Goal: Browse casually

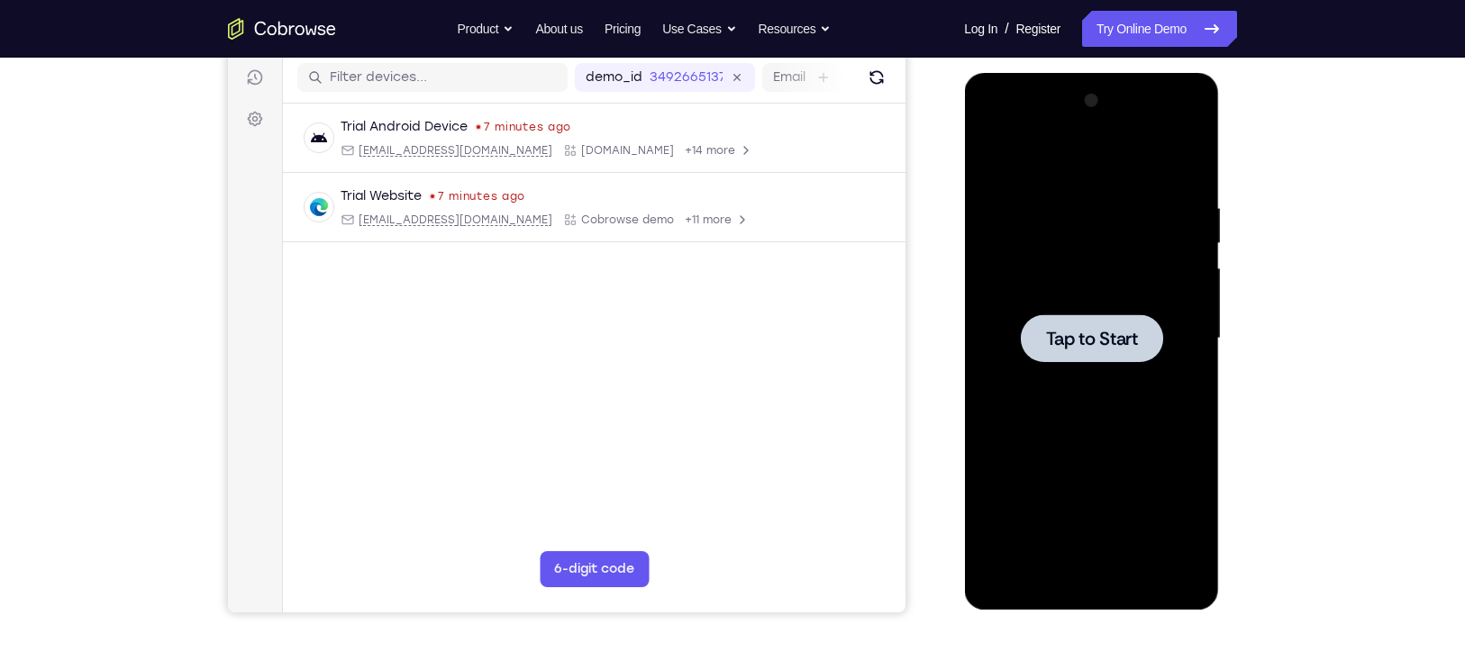
click at [1100, 315] on div at bounding box center [1091, 338] width 142 height 48
click at [1090, 576] on div at bounding box center [1090, 338] width 227 height 504
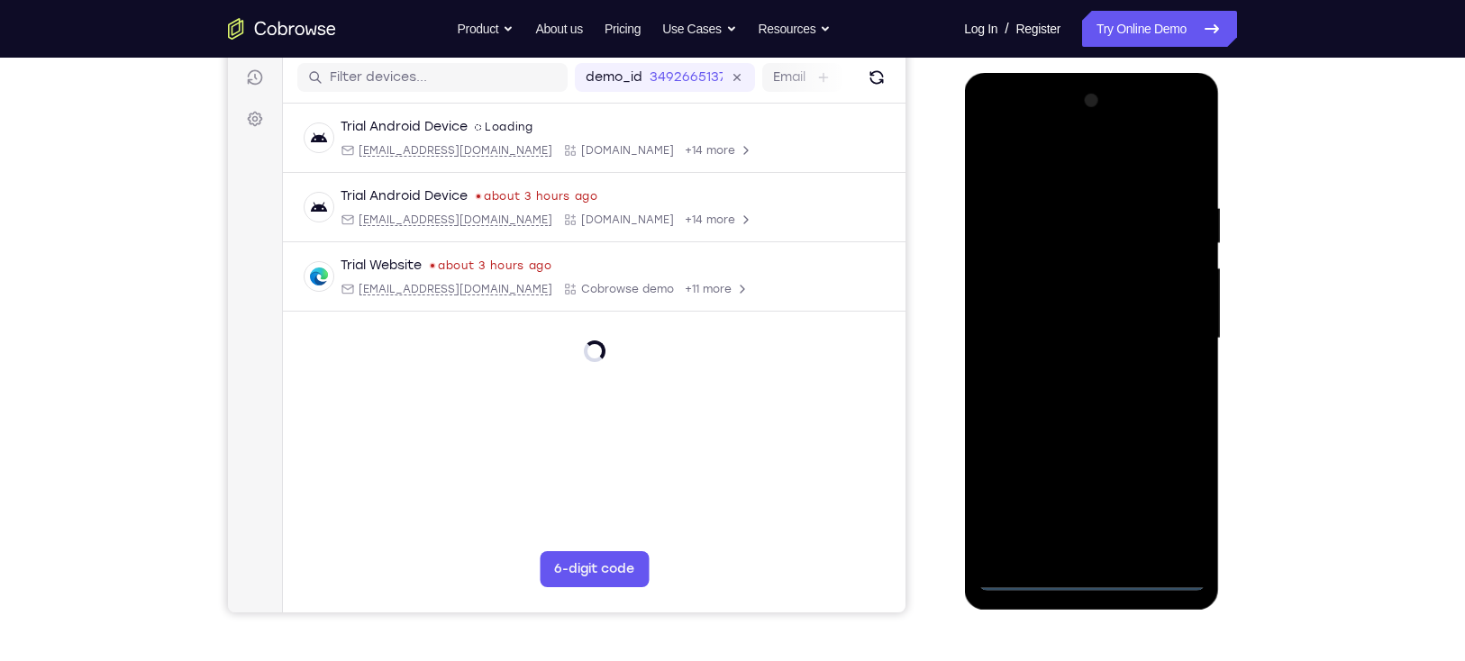
click at [1169, 502] on div at bounding box center [1090, 338] width 227 height 504
click at [995, 141] on div at bounding box center [1090, 338] width 227 height 504
click at [1175, 328] on div at bounding box center [1090, 338] width 227 height 504
click at [1181, 323] on div at bounding box center [1090, 338] width 227 height 504
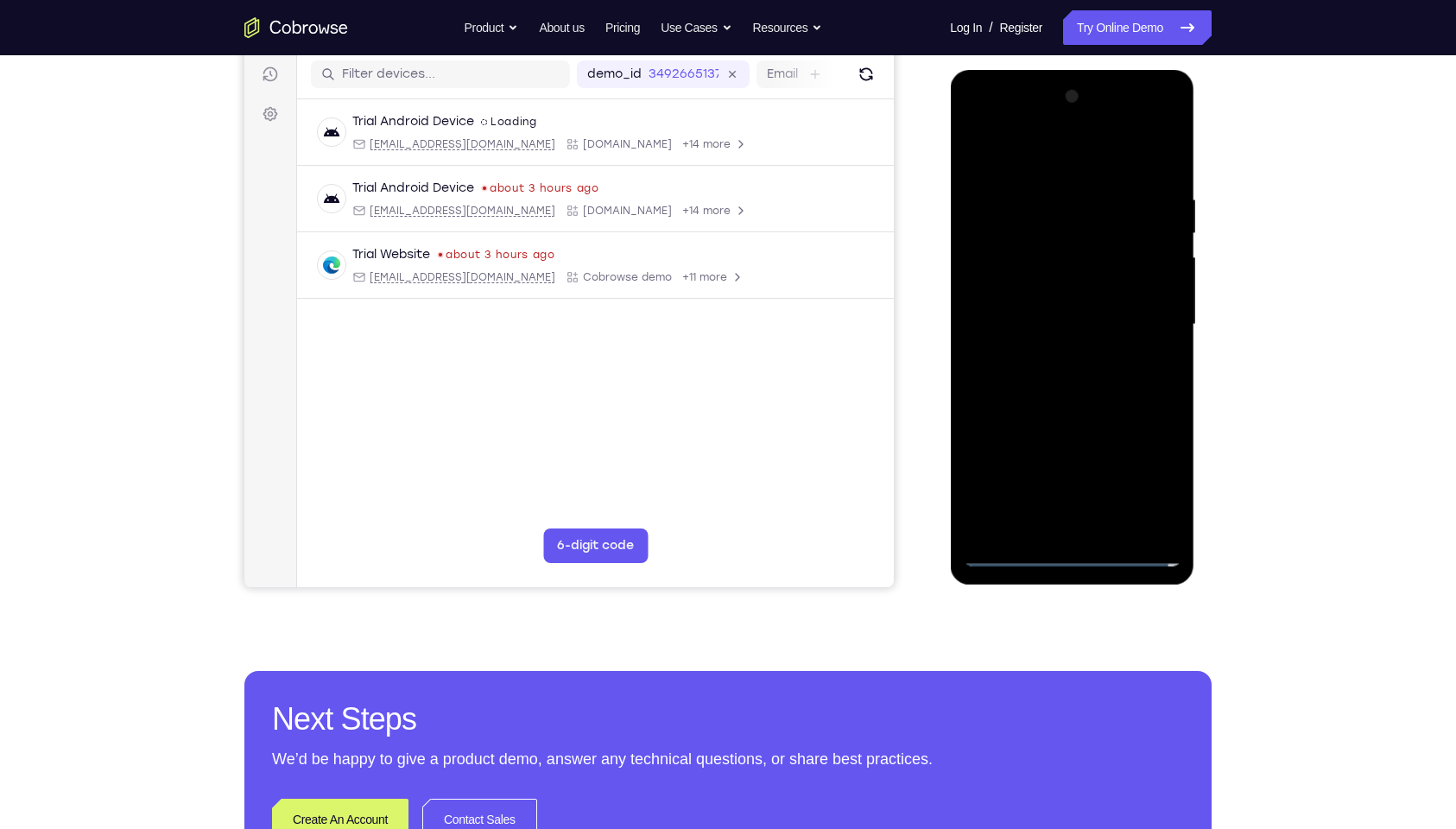
click at [1052, 356] on div at bounding box center [1071, 324] width 218 height 483
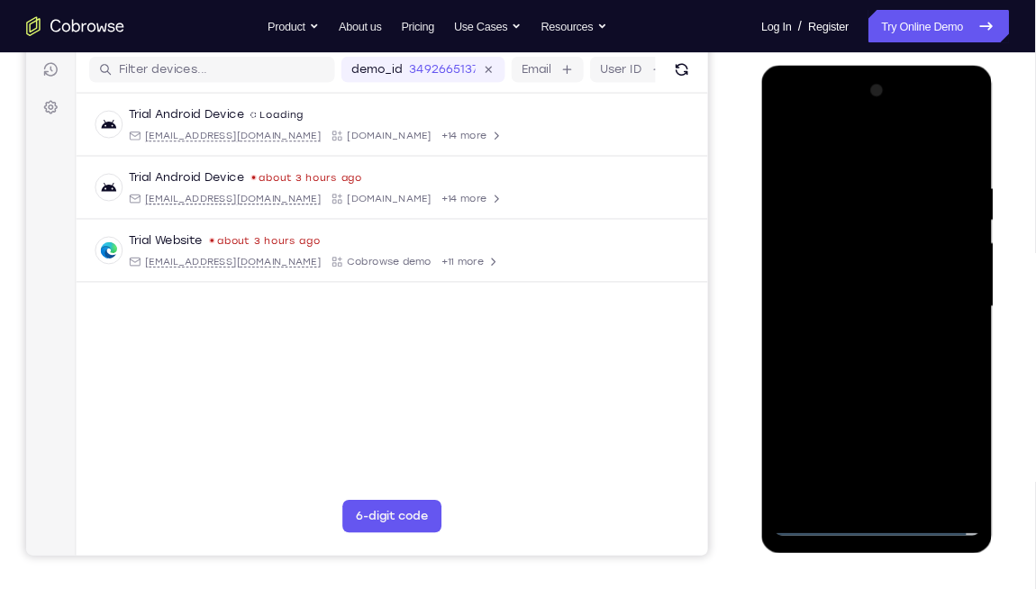
scroll to position [226, 0]
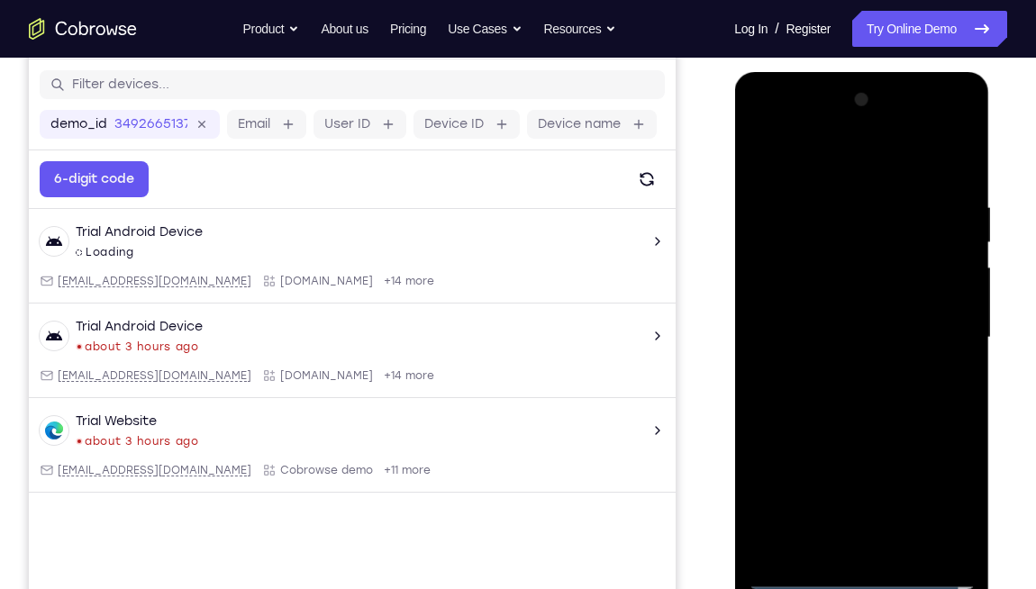
click at [853, 313] on div at bounding box center [861, 338] width 227 height 504
click at [856, 294] on div at bounding box center [861, 338] width 227 height 504
click at [881, 345] on div at bounding box center [861, 338] width 227 height 504
drag, startPoint x: 817, startPoint y: 167, endPoint x: 1047, endPoint y: 182, distance: 230.2
click at [991, 182] on html "Online web based iOS Simulators and Android Emulators. Run iPhone, iPad, Mobile…" at bounding box center [862, 342] width 257 height 540
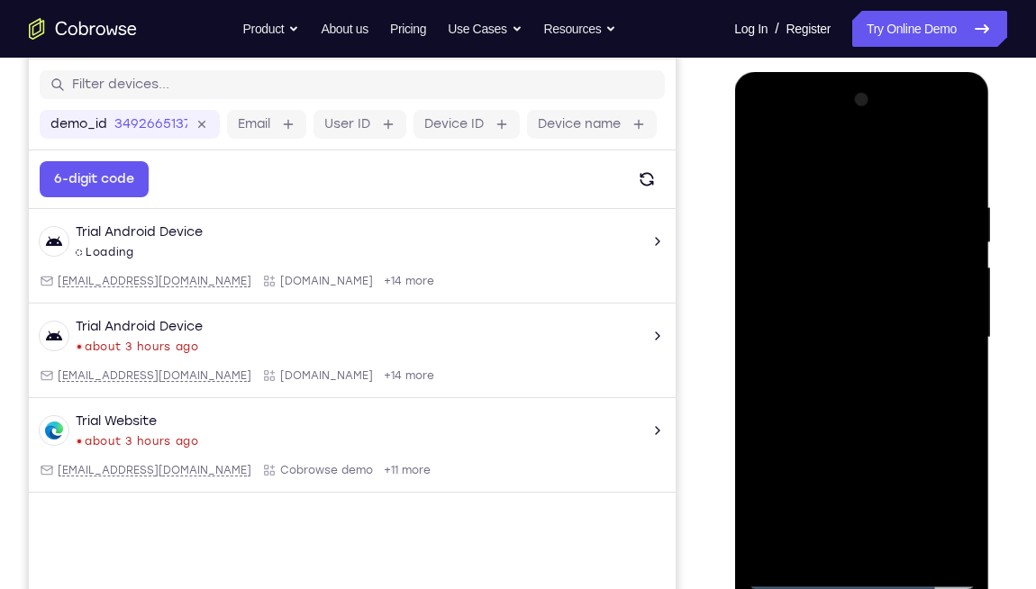
click at [959, 177] on div at bounding box center [861, 338] width 227 height 504
click at [967, 526] on div at bounding box center [861, 338] width 227 height 504
click at [839, 197] on div at bounding box center [861, 338] width 227 height 504
click at [941, 392] on div at bounding box center [861, 338] width 227 height 504
click at [947, 404] on div at bounding box center [861, 338] width 227 height 504
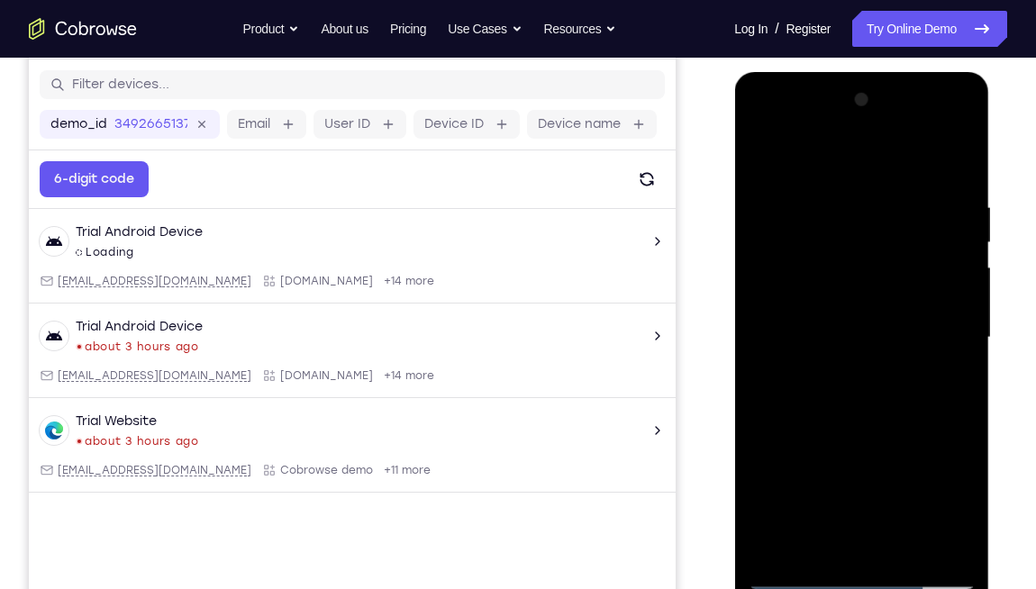
click at [959, 385] on div at bounding box center [861, 338] width 227 height 504
click at [941, 342] on div at bounding box center [861, 338] width 227 height 504
click at [939, 342] on div at bounding box center [861, 338] width 227 height 504
click at [947, 348] on div at bounding box center [861, 338] width 227 height 504
click at [948, 356] on div at bounding box center [861, 338] width 227 height 504
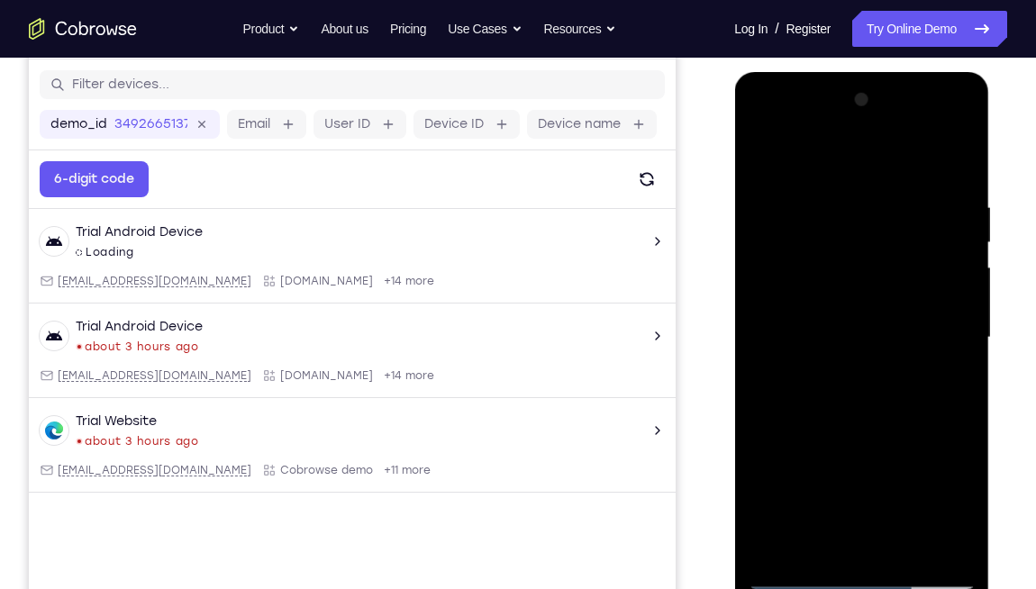
click at [949, 354] on div at bounding box center [861, 338] width 227 height 504
click at [951, 363] on div at bounding box center [861, 338] width 227 height 504
click at [948, 359] on div at bounding box center [861, 338] width 227 height 504
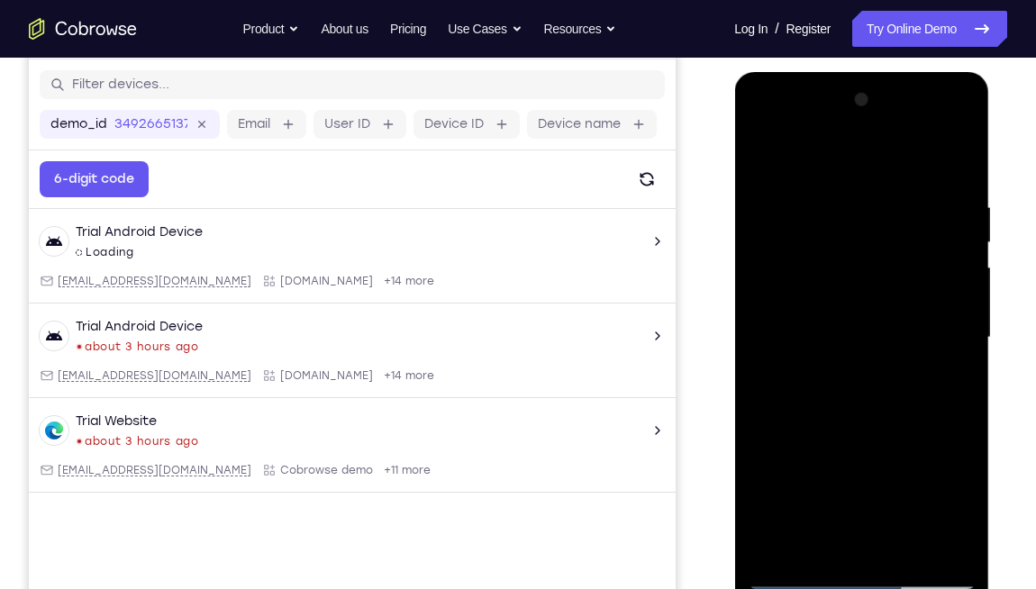
drag, startPoint x: 1363, startPoint y: 412, endPoint x: 658, endPoint y: 348, distance: 708.2
click at [734, 348] on html "Online web based iOS Simulators and Android Emulators. Run iPhone, iPad, Mobile…" at bounding box center [862, 342] width 257 height 540
click at [939, 263] on div at bounding box center [861, 338] width 227 height 504
click at [957, 214] on div at bounding box center [861, 338] width 227 height 504
click at [954, 291] on div at bounding box center [861, 338] width 227 height 504
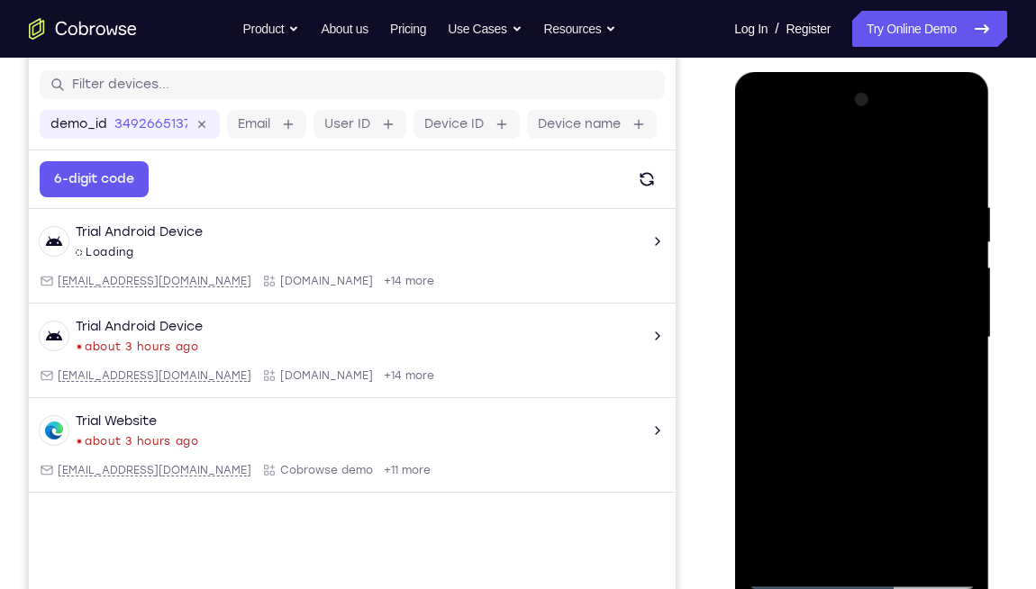
click at [952, 287] on div at bounding box center [861, 338] width 227 height 504
click at [956, 243] on div at bounding box center [861, 338] width 227 height 504
click at [947, 158] on div at bounding box center [861, 338] width 227 height 504
click at [853, 273] on div at bounding box center [861, 338] width 227 height 504
click at [853, 250] on div at bounding box center [861, 338] width 227 height 504
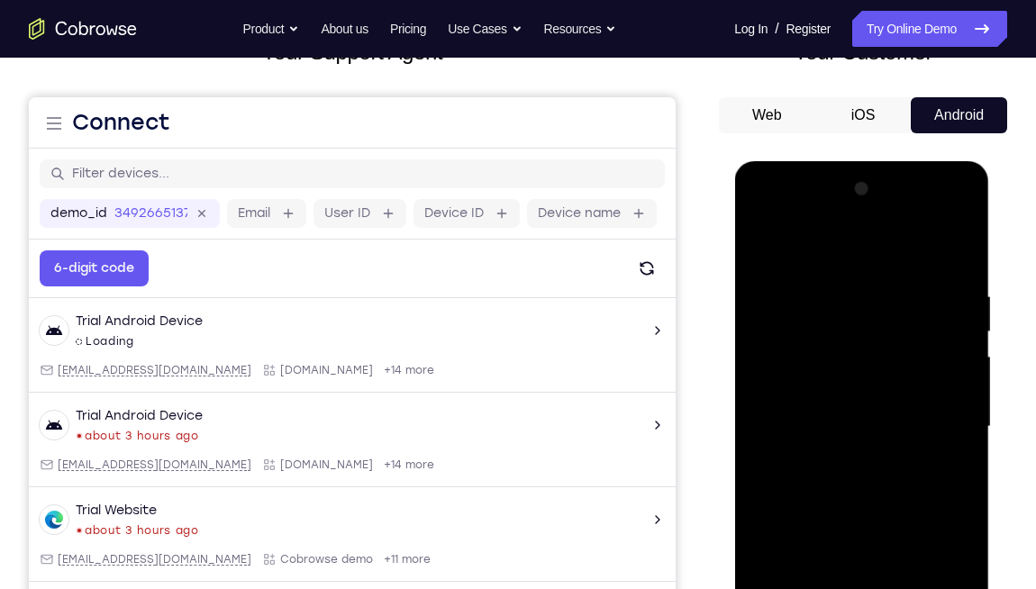
scroll to position [186, 0]
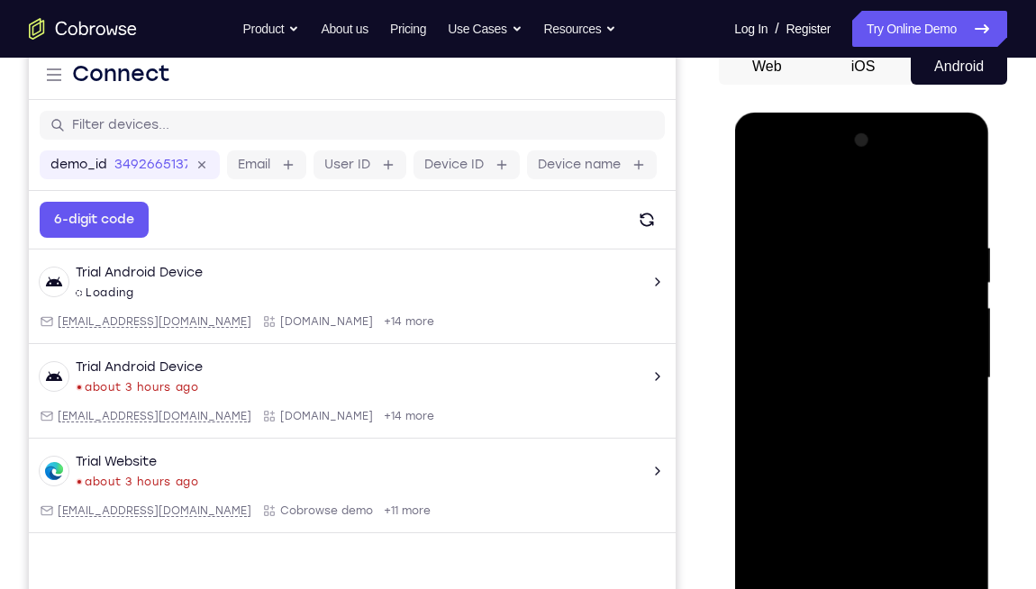
click at [897, 517] on div at bounding box center [861, 378] width 227 height 504
click at [957, 348] on div at bounding box center [861, 378] width 227 height 504
click at [958, 348] on div at bounding box center [861, 378] width 227 height 504
click at [938, 543] on div at bounding box center [861, 378] width 227 height 504
drag, startPoint x: 898, startPoint y: 446, endPoint x: 894, endPoint y: 238, distance: 208.1
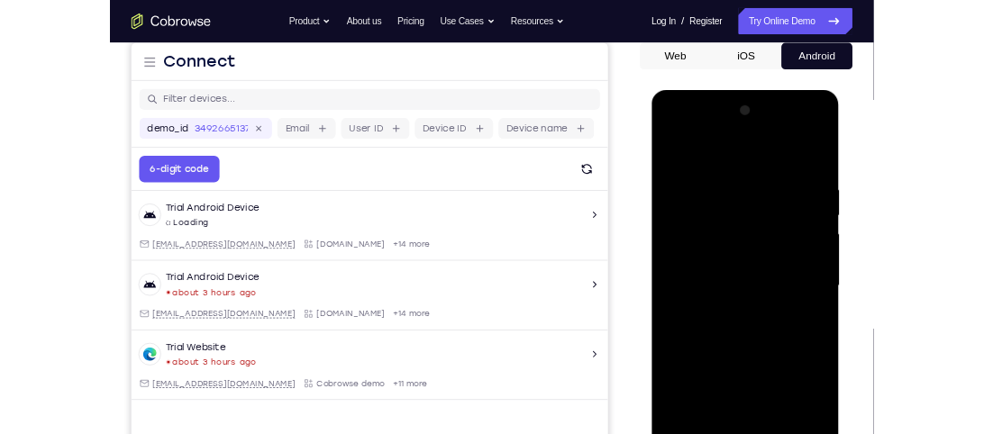
scroll to position [219, 0]
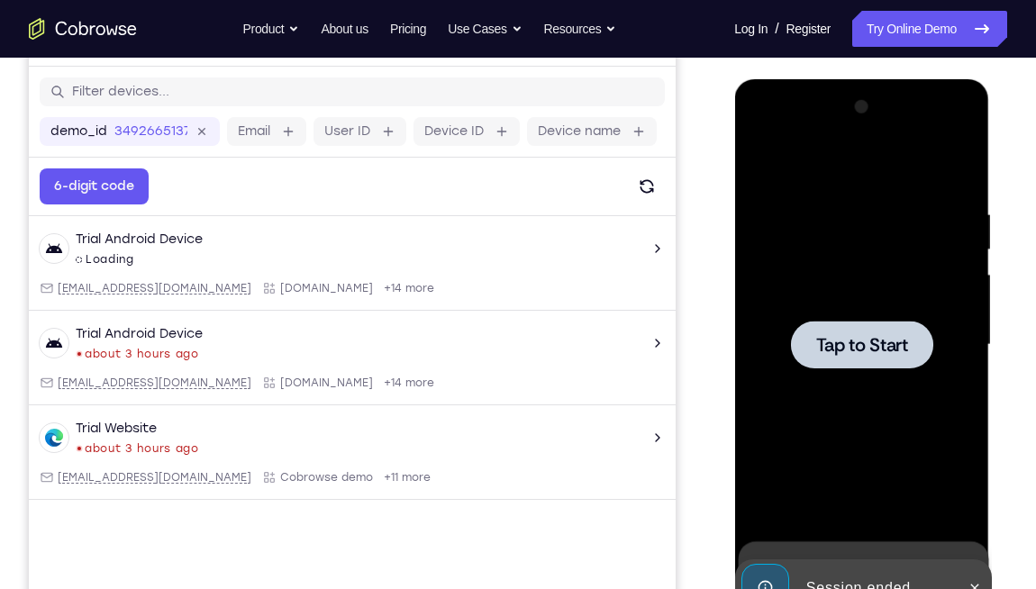
drag, startPoint x: 864, startPoint y: 349, endPoint x: 1000, endPoint y: -61, distance: 431.8
click at [991, 79] on html "Online web based iOS Simulators and Android Emulators. Run iPhone, iPad, Mobile…" at bounding box center [862, 349] width 257 height 540
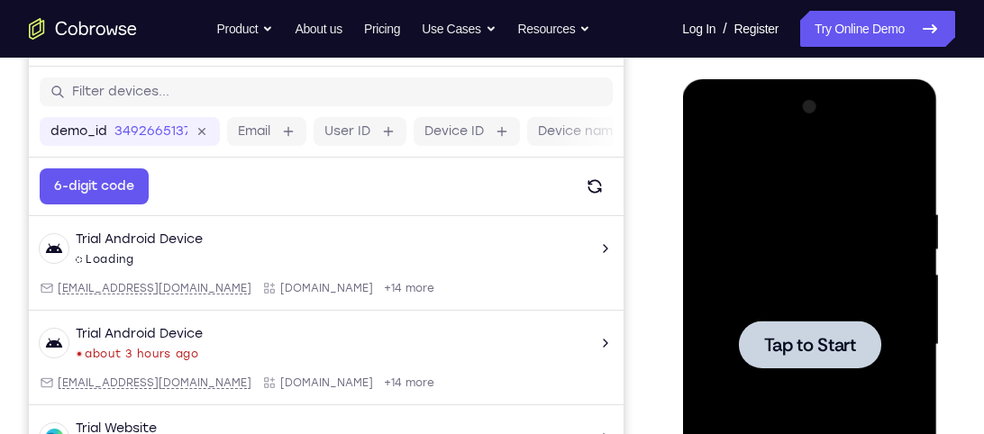
click at [754, 188] on div at bounding box center [808, 345] width 227 height 504
